Goal: Book appointment/travel/reservation

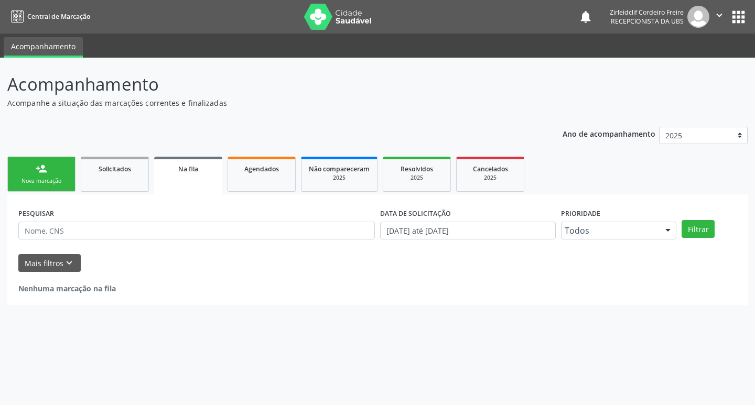
click at [54, 170] on link "person_add Nova marcação" at bounding box center [41, 174] width 68 height 35
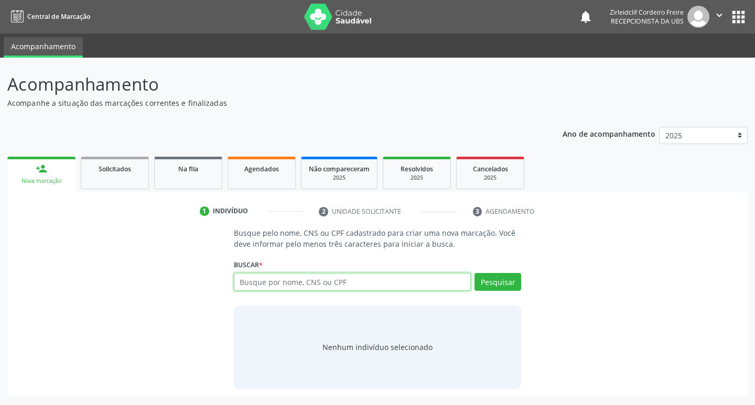
click at [300, 281] on input "text" at bounding box center [353, 282] width 238 height 18
type input "[PERSON_NAME]"
click at [502, 284] on button "Pesquisar" at bounding box center [498, 282] width 47 height 18
type input "[PERSON_NAME]"
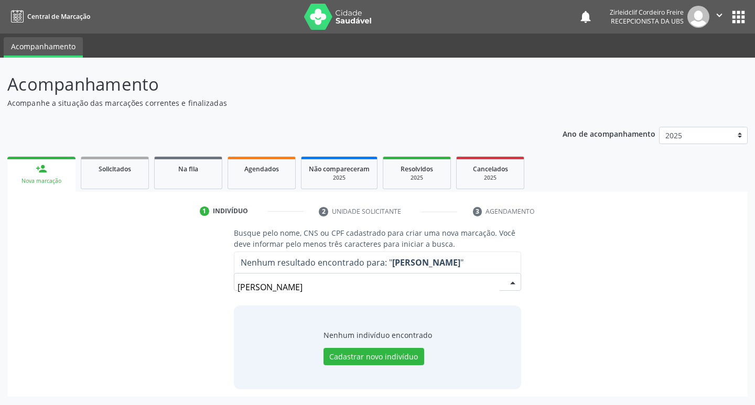
click at [287, 286] on input "[PERSON_NAME]" at bounding box center [369, 287] width 263 height 21
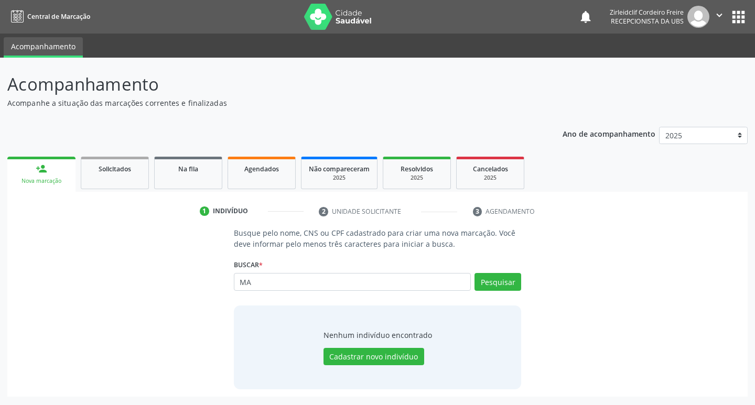
type input "M"
click at [264, 287] on input "text" at bounding box center [353, 282] width 238 height 18
type input "[PERSON_NAME]"
click at [495, 275] on button "Pesquisar" at bounding box center [498, 282] width 47 height 18
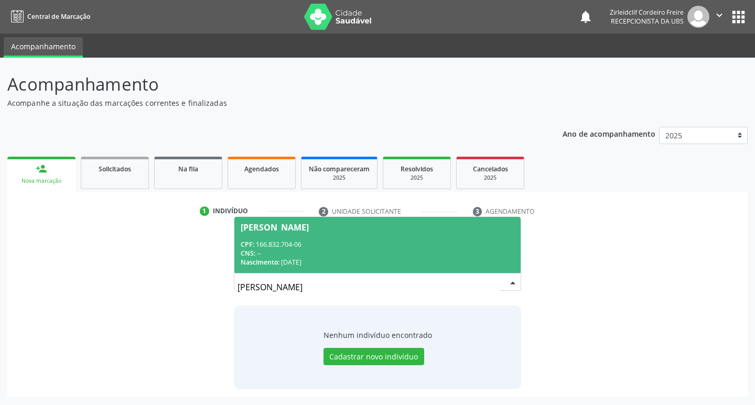
click at [380, 247] on div "CPF: 166.832.704-06" at bounding box center [378, 244] width 274 height 9
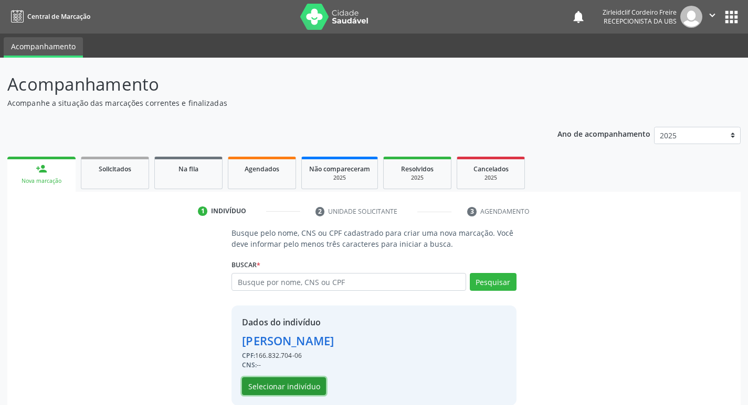
click at [276, 384] on button "Selecionar indivíduo" at bounding box center [284, 387] width 84 height 18
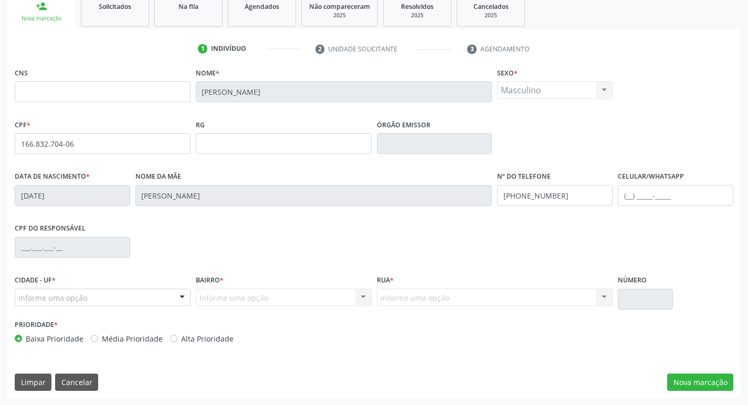
scroll to position [163, 0]
click at [693, 384] on button "Nova marcação" at bounding box center [700, 382] width 66 height 18
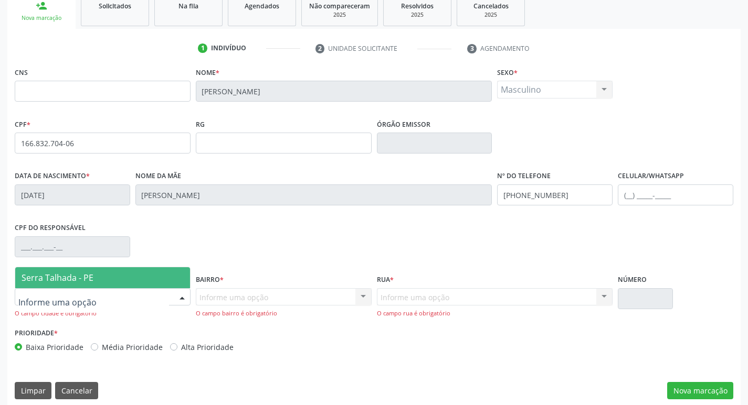
click at [183, 295] on div at bounding box center [182, 298] width 16 height 18
drag, startPoint x: 152, startPoint y: 280, endPoint x: 201, endPoint y: 295, distance: 51.3
click at [157, 281] on span "Serra Talhada - PE" at bounding box center [102, 278] width 175 height 21
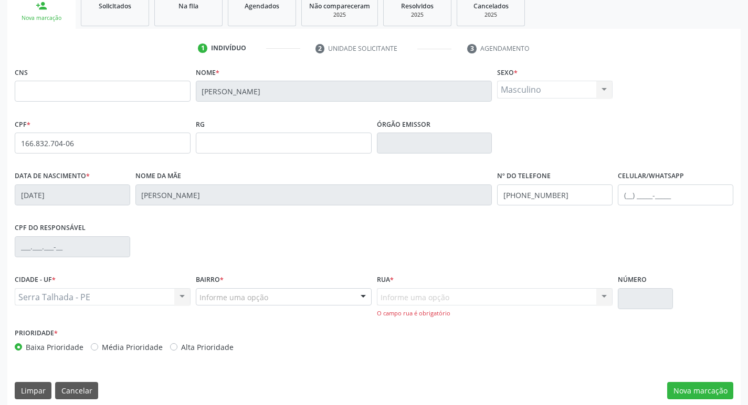
click at [360, 297] on div at bounding box center [363, 298] width 16 height 18
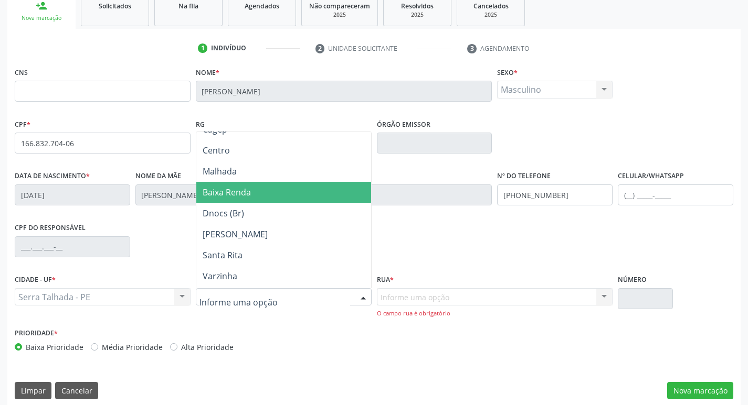
scroll to position [105, 0]
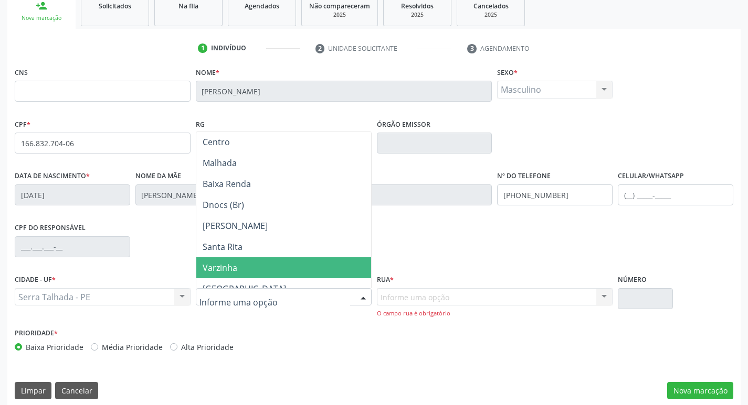
click at [278, 268] on span "Varzinha" at bounding box center [283, 268] width 175 height 21
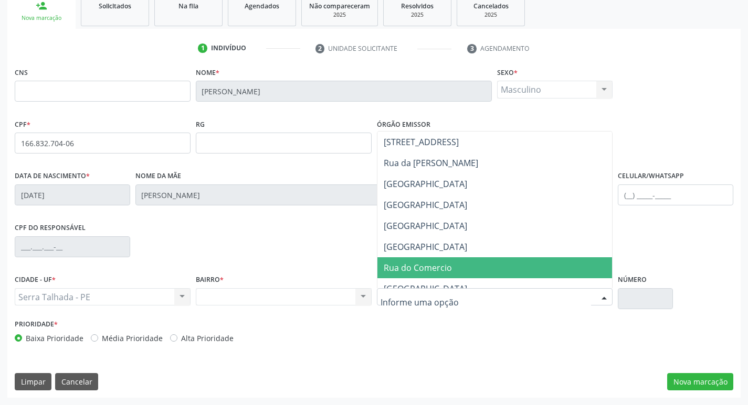
click at [469, 266] on span "Rua do Comercio" at bounding box center [494, 268] width 235 height 21
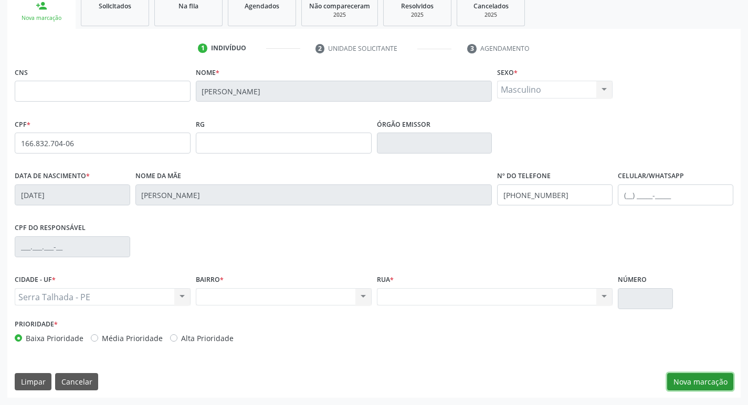
click at [690, 379] on button "Nova marcação" at bounding box center [700, 382] width 66 height 18
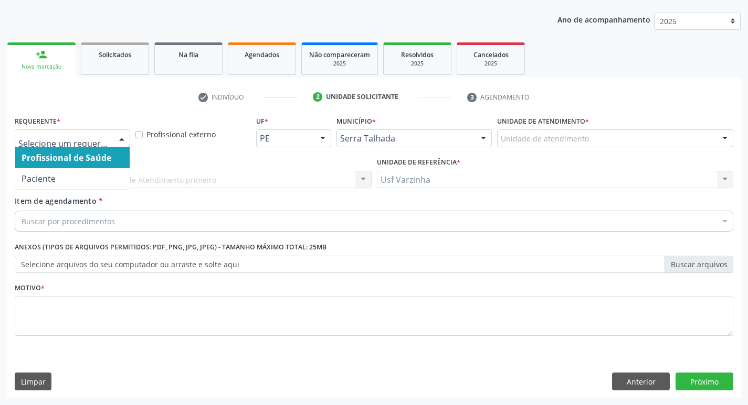
drag, startPoint x: 120, startPoint y: 138, endPoint x: 115, endPoint y: 142, distance: 6.3
click at [119, 138] on div at bounding box center [122, 139] width 16 height 18
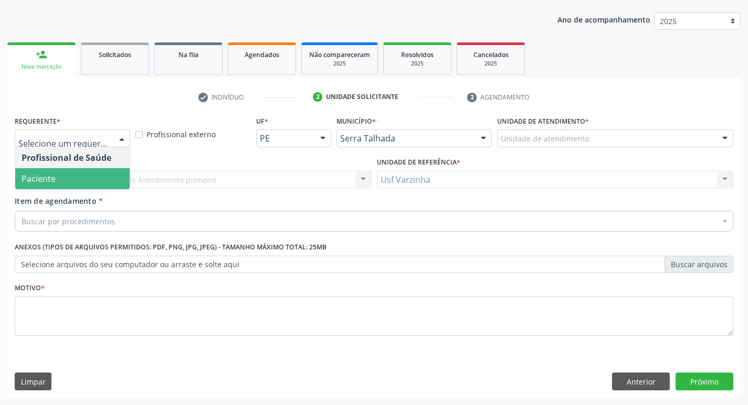
click at [104, 183] on span "Paciente" at bounding box center [72, 178] width 114 height 21
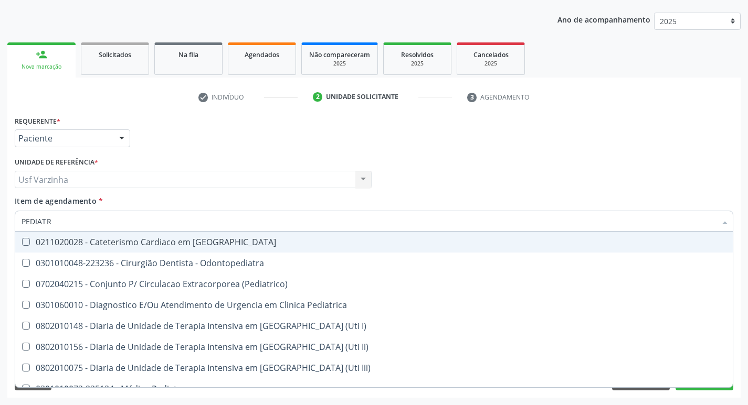
type input "PEDIATRA"
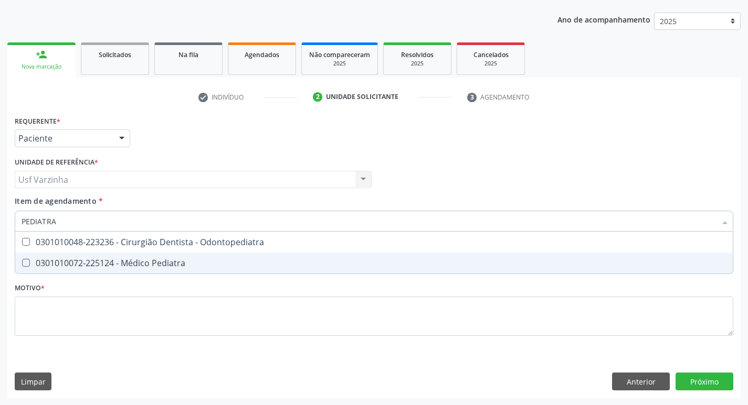
click at [147, 264] on div "0301010072-225124 - Médico Pediatra" at bounding box center [374, 263] width 705 height 8
checkbox Pediatra "true"
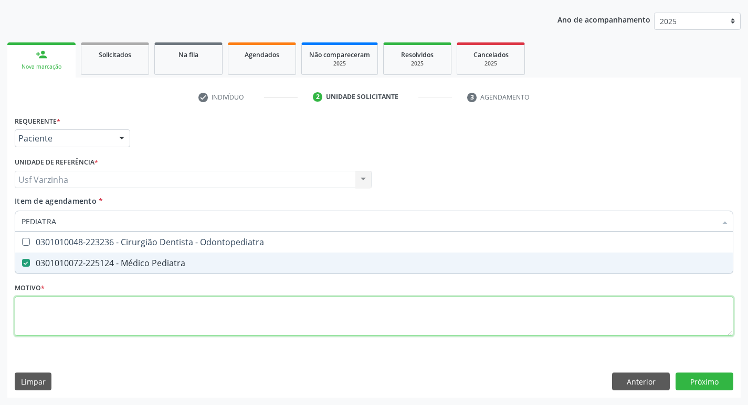
click at [97, 310] on div "Requerente * Paciente Profissional de Saúde Paciente Nenhum resultado encontrad…" at bounding box center [374, 232] width 718 height 238
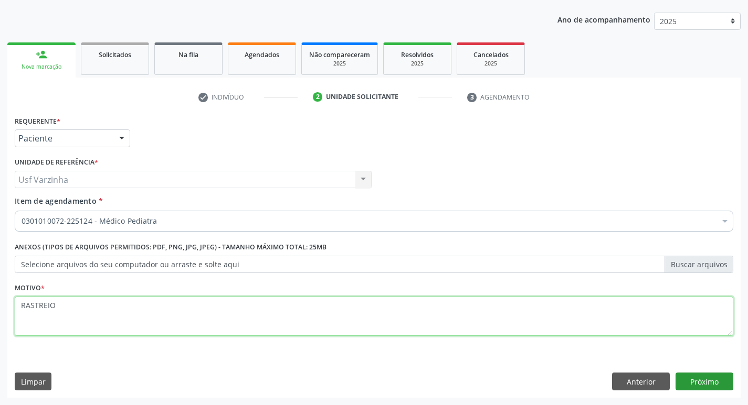
type textarea "RASTREIO"
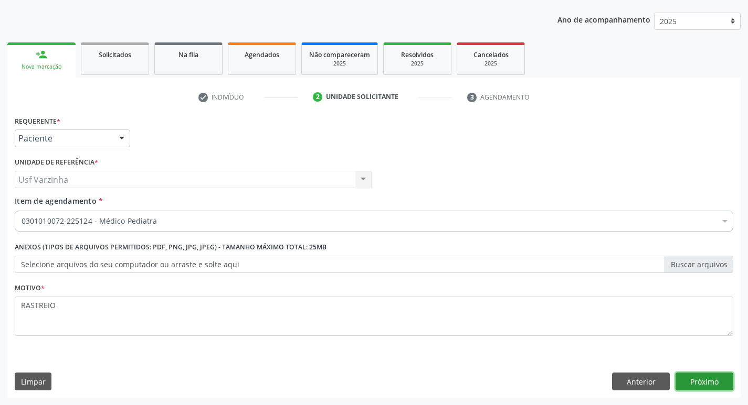
click at [709, 385] on button "Próximo" at bounding box center [704, 382] width 58 height 18
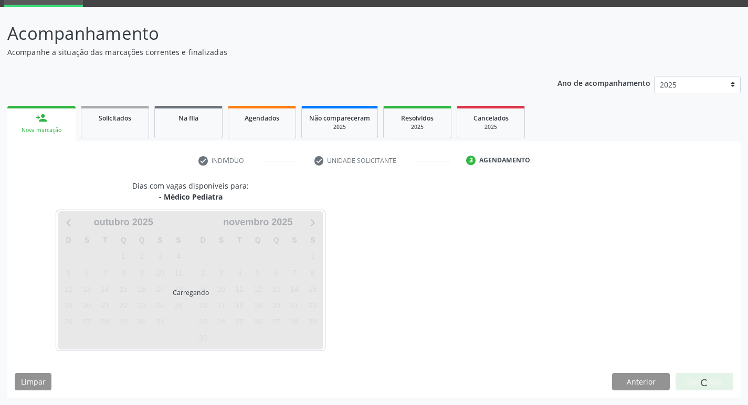
scroll to position [51, 0]
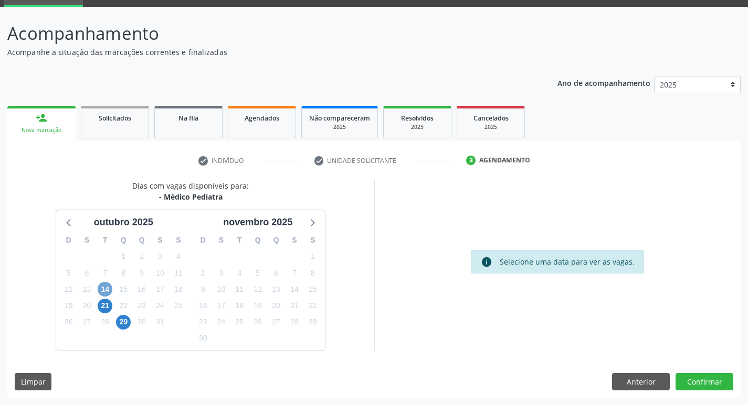
click at [102, 291] on span "14" at bounding box center [105, 289] width 15 height 15
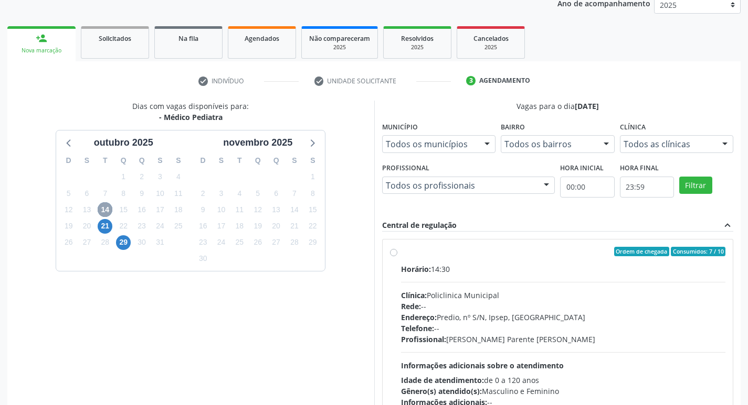
scroll to position [156, 0]
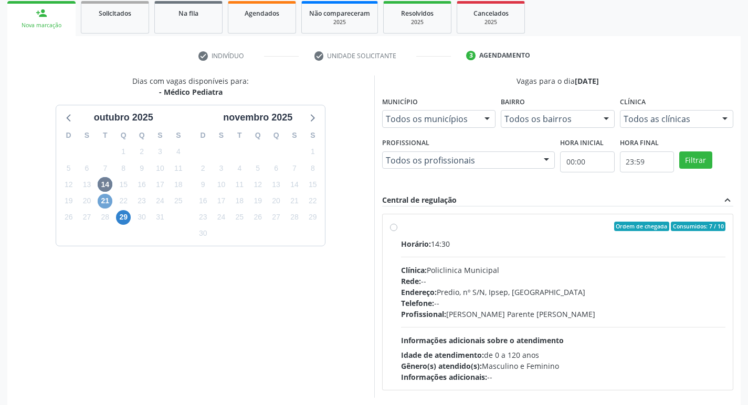
click at [103, 204] on span "21" at bounding box center [105, 201] width 15 height 15
click at [127, 217] on span "29" at bounding box center [123, 217] width 15 height 15
click at [106, 185] on span "14" at bounding box center [105, 184] width 15 height 15
click at [103, 202] on span "21" at bounding box center [105, 201] width 15 height 15
click at [103, 184] on span "14" at bounding box center [105, 184] width 15 height 15
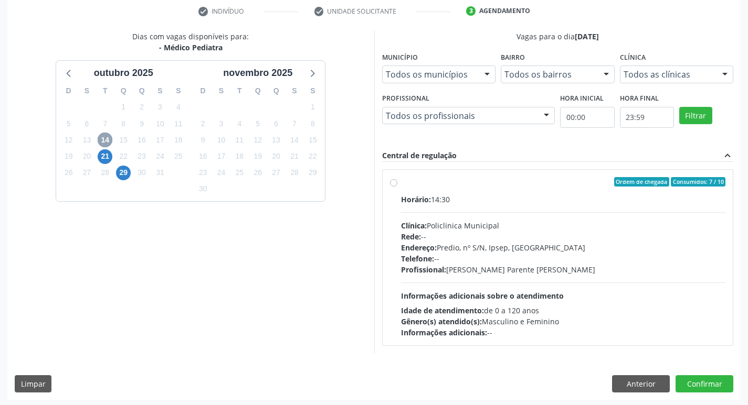
scroll to position [202, 0]
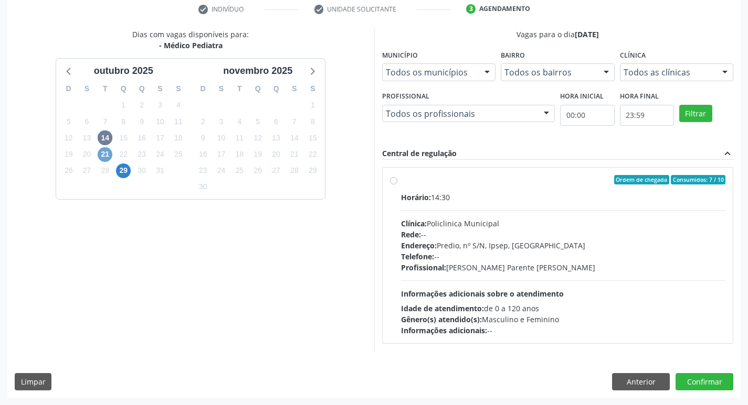
click at [102, 157] on span "21" at bounding box center [105, 154] width 15 height 15
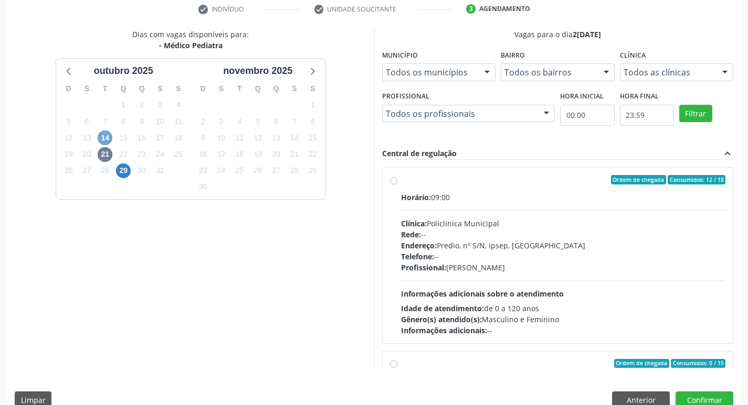
click at [100, 136] on span "14" at bounding box center [105, 138] width 15 height 15
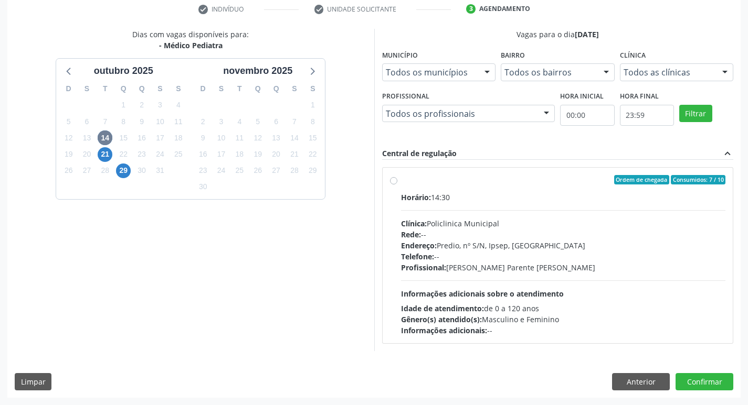
click at [401, 180] on label "Ordem de chegada Consumidos: 7 / 10 Horário: 14:30 Clínica: Policlinica Municip…" at bounding box center [563, 255] width 325 height 161
click at [396, 180] on input "Ordem de chegada Consumidos: 7 / 10 Horário: 14:30 Clínica: Policlinica Municip…" at bounding box center [393, 179] width 7 height 9
radio input "true"
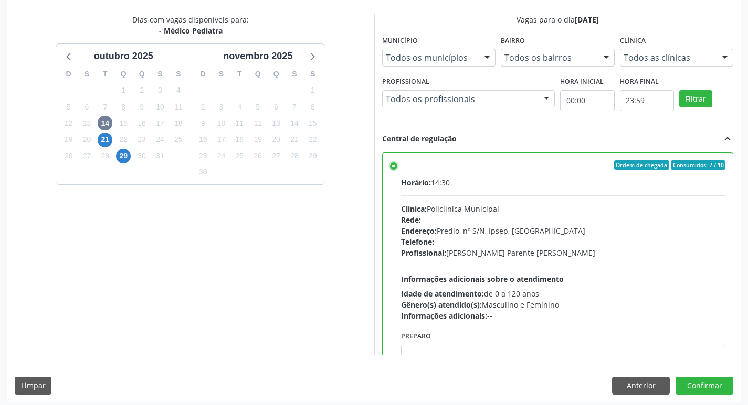
scroll to position [221, 0]
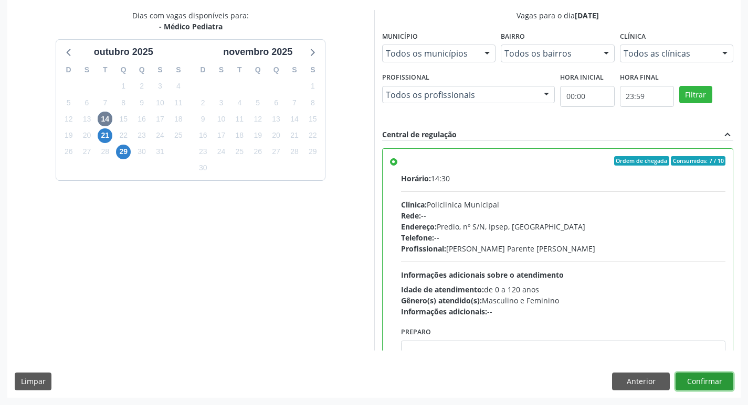
click at [706, 385] on button "Confirmar" at bounding box center [704, 382] width 58 height 18
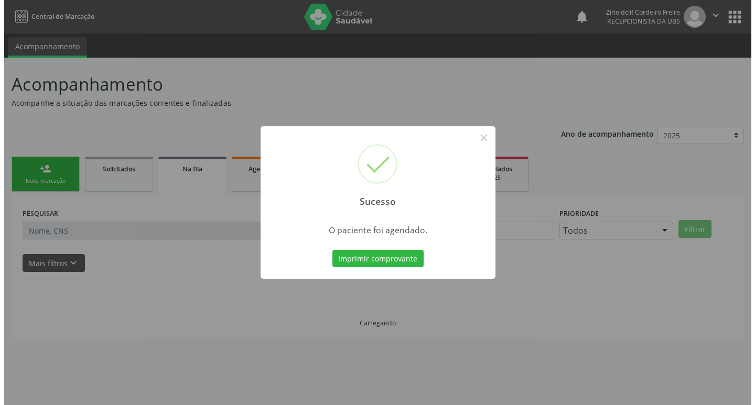
scroll to position [0, 0]
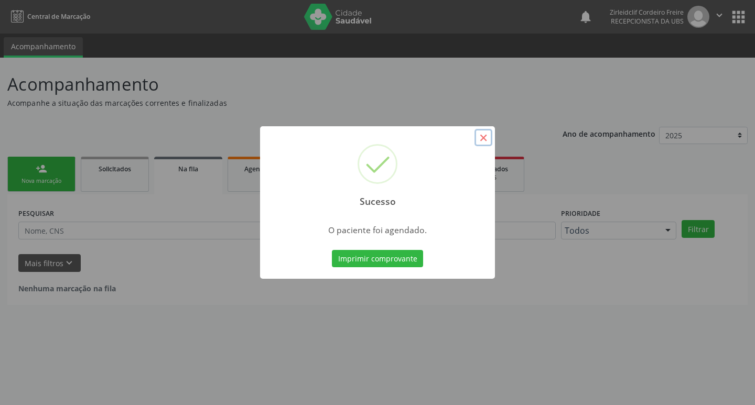
click at [484, 140] on button "×" at bounding box center [484, 138] width 18 height 18
